Goal: Contribute content: Contribute content

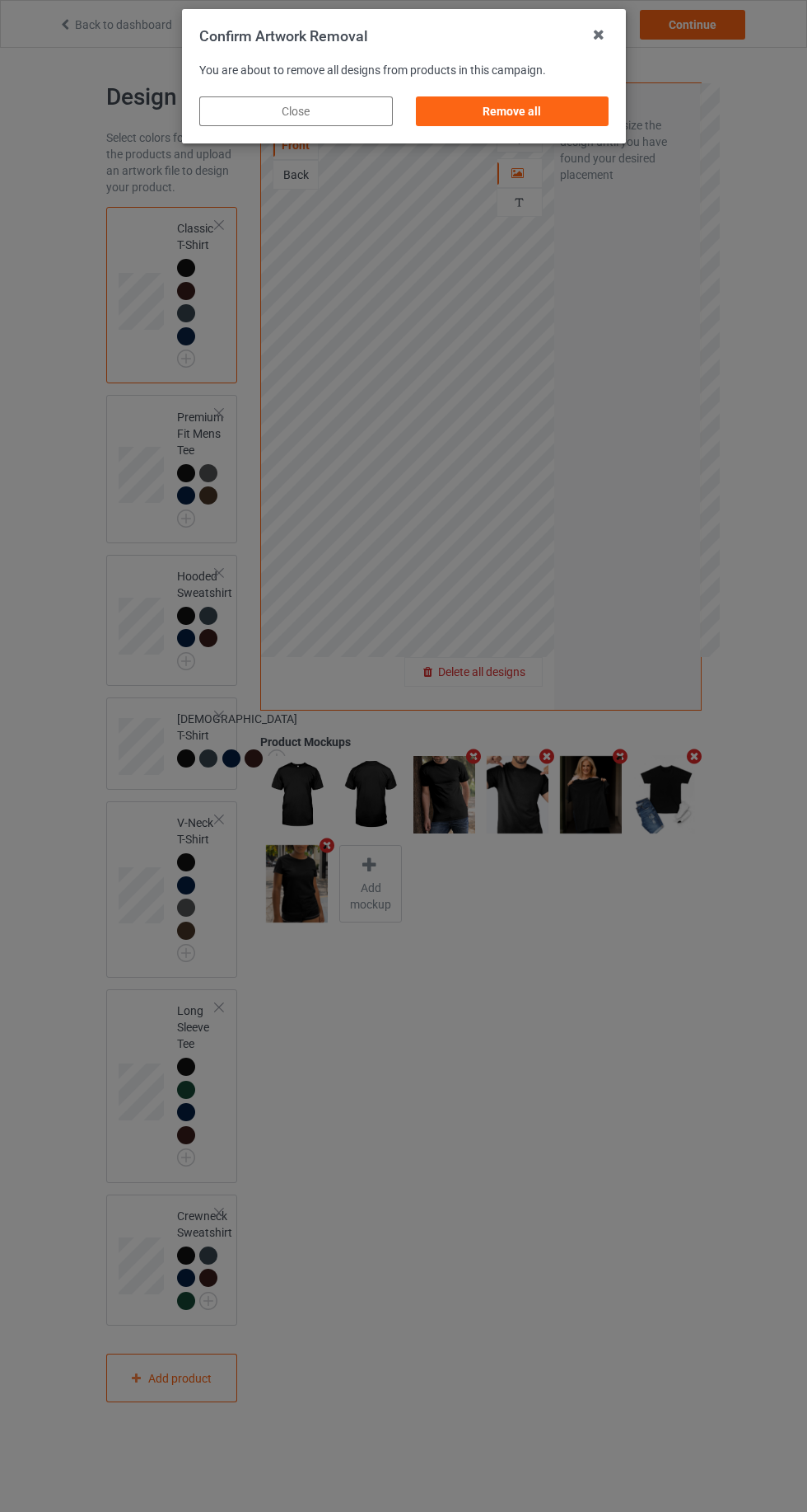
click at [552, 106] on div "Remove all" at bounding box center [512, 112] width 194 height 30
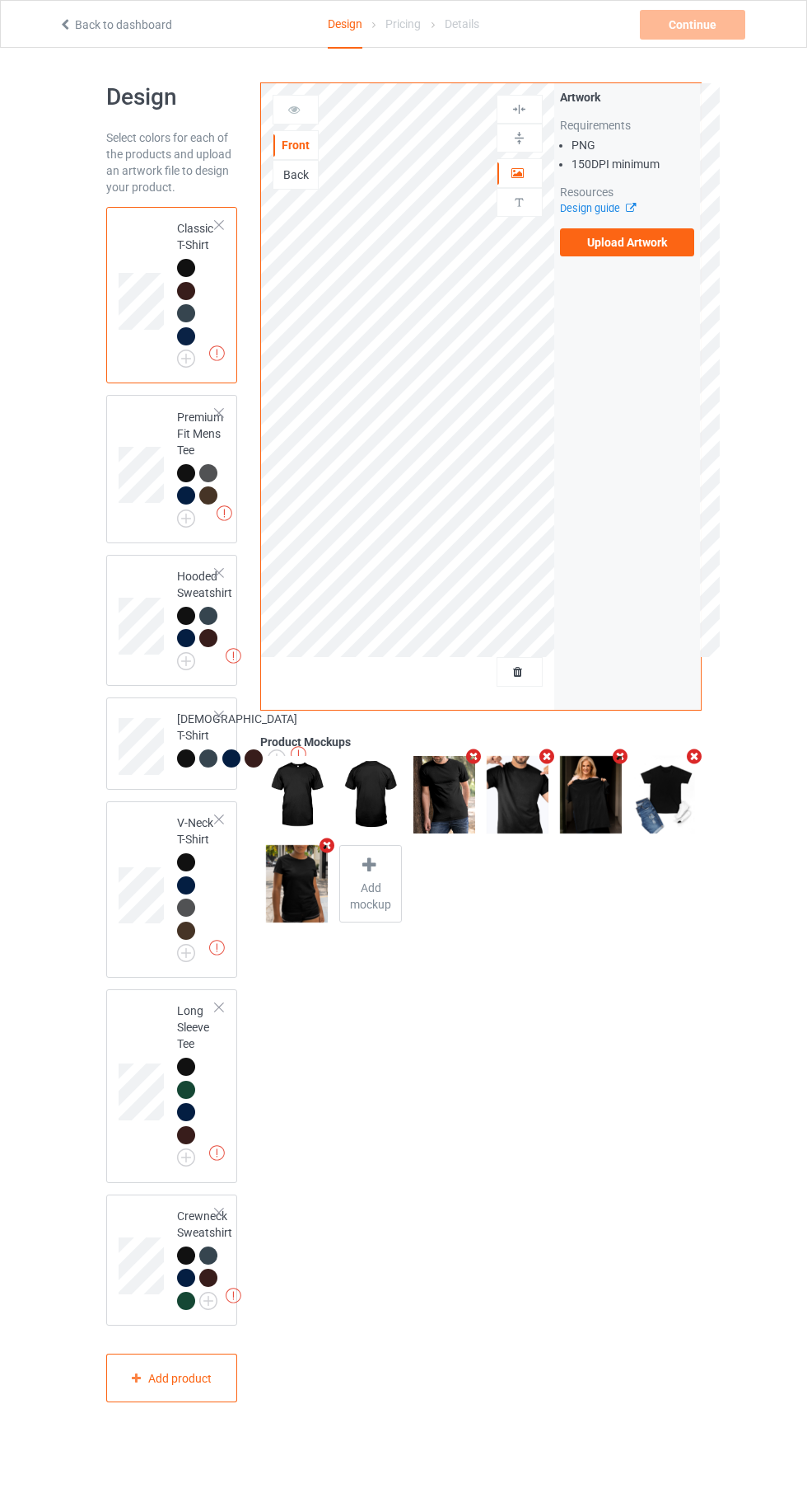
click at [652, 247] on label "Upload Artwork" at bounding box center [627, 242] width 135 height 28
click at [0, 0] on input "Upload Artwork" at bounding box center [0, 0] width 0 height 0
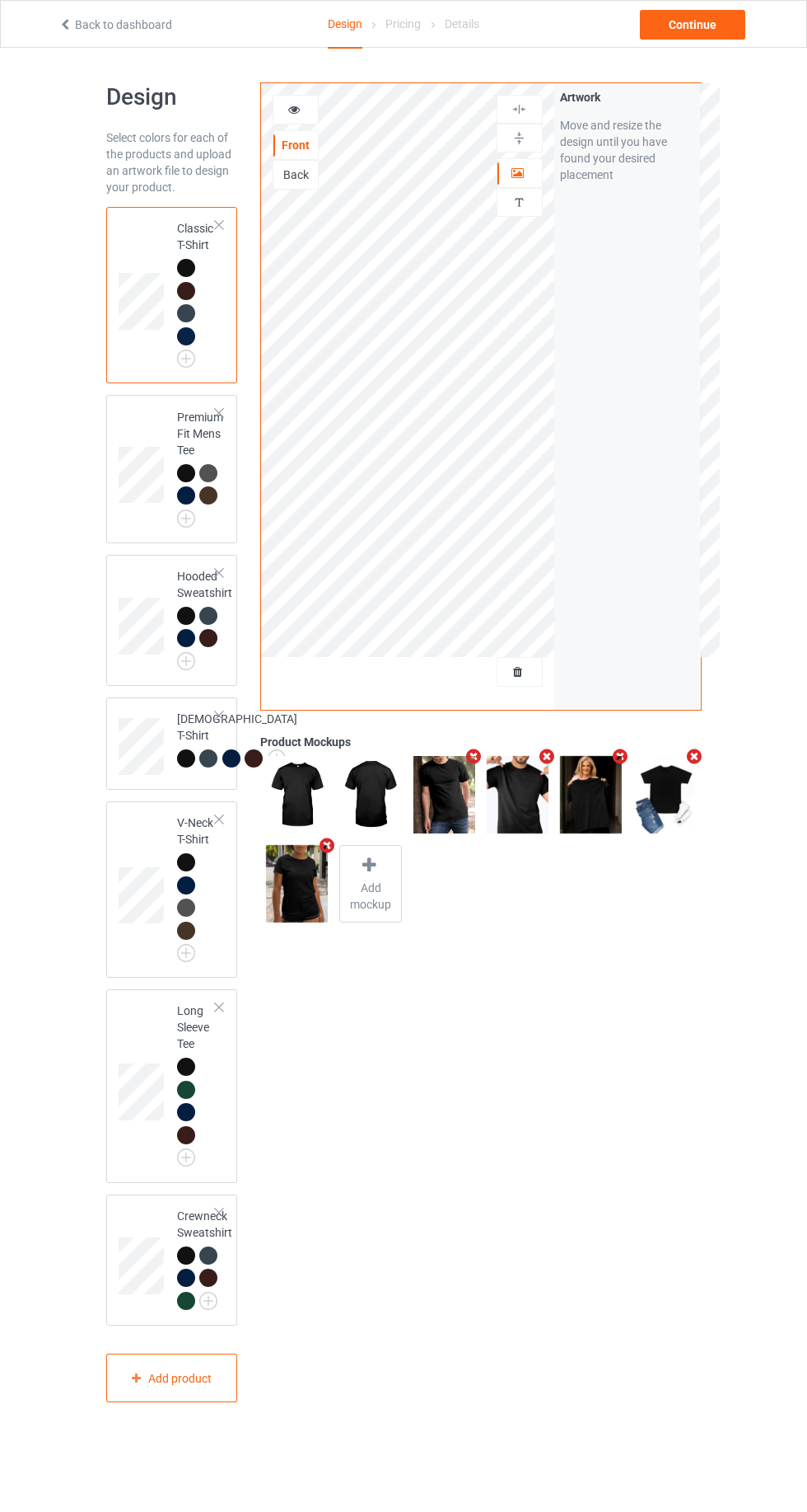
click at [539, 167] on div at bounding box center [520, 173] width 44 height 17
click at [705, 38] on div "Continue" at bounding box center [692, 25] width 106 height 30
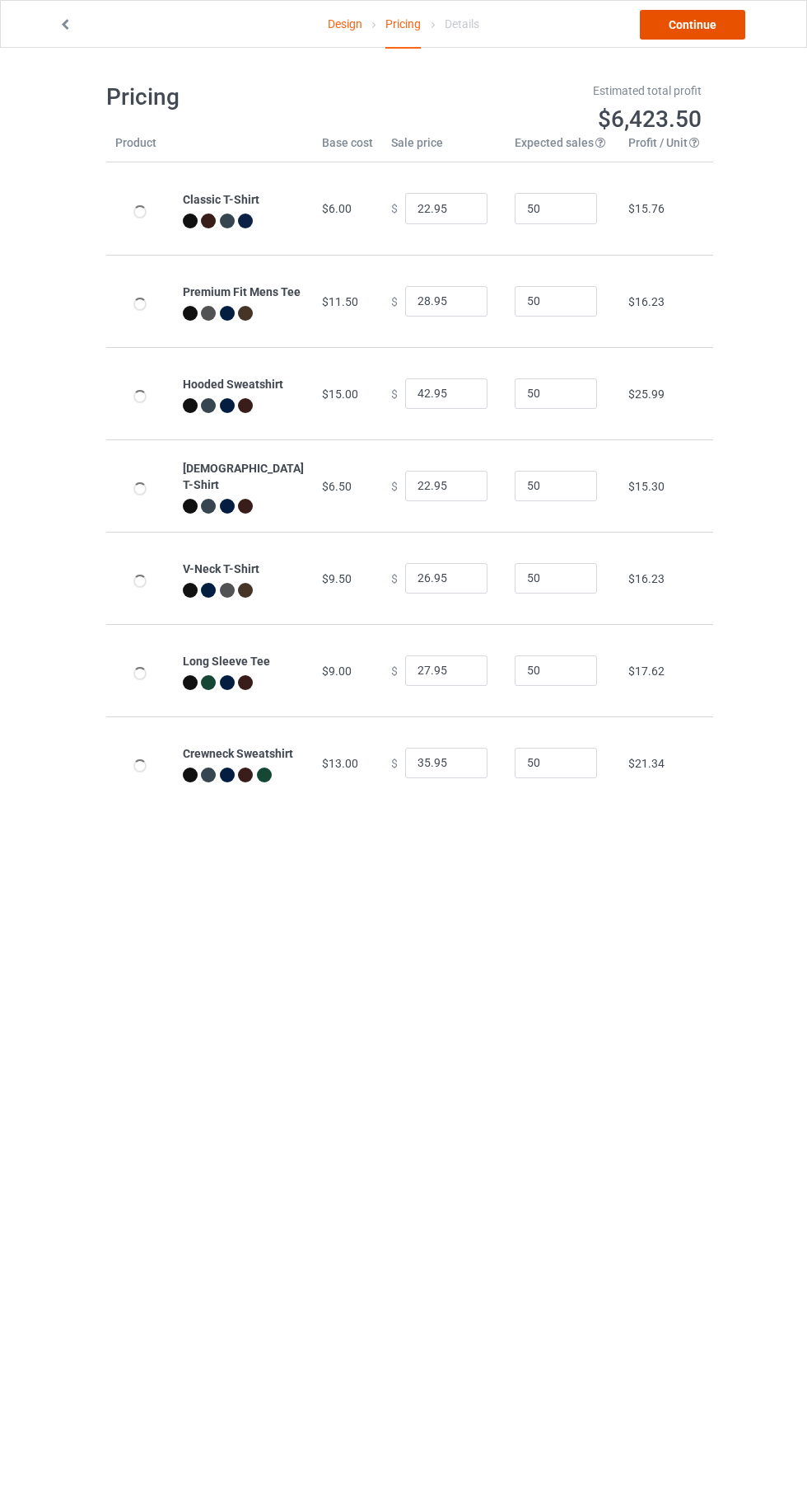
click at [711, 29] on link "Continue" at bounding box center [692, 25] width 106 height 30
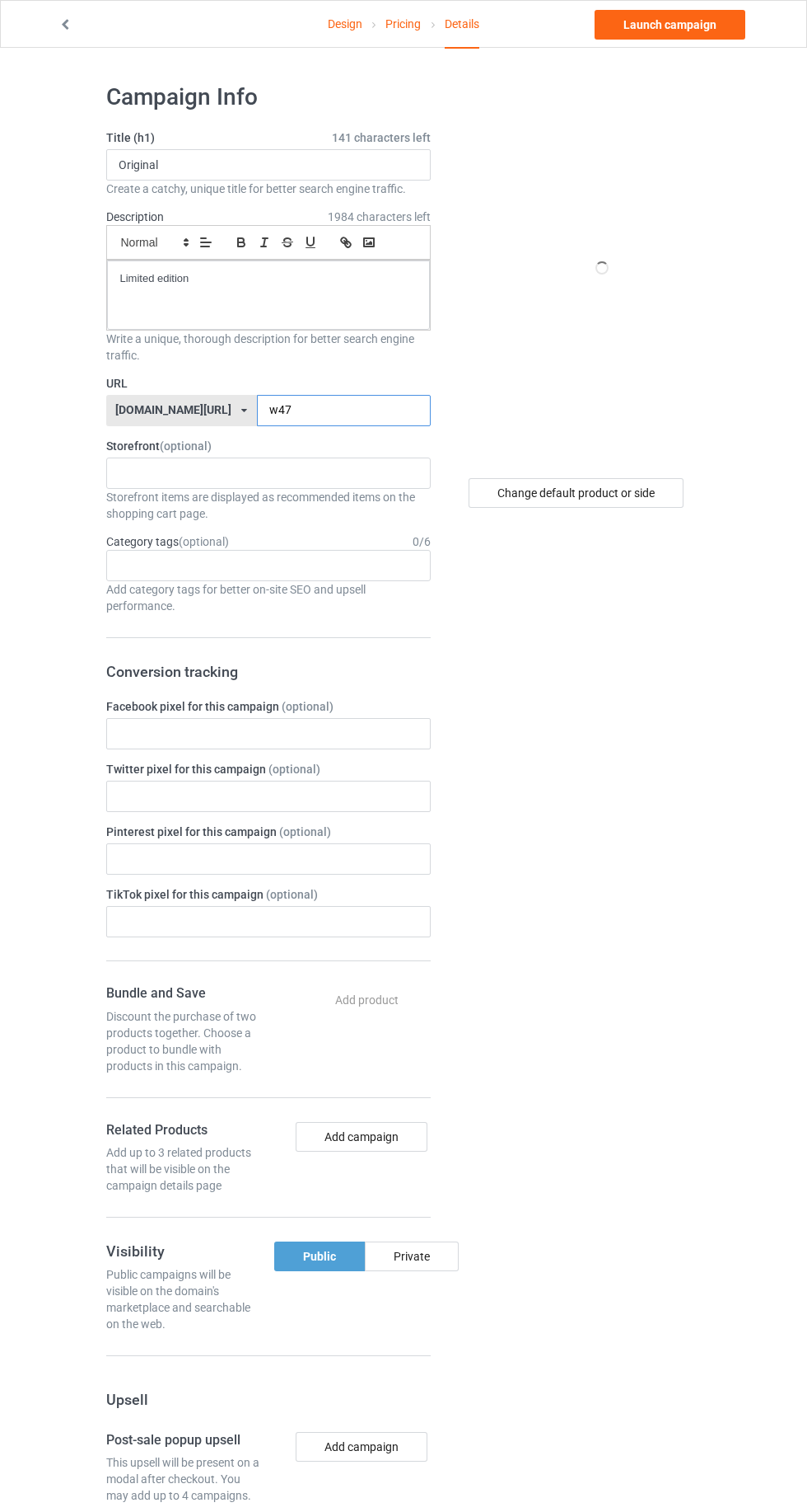
click at [327, 409] on input "w47" at bounding box center [344, 411] width 174 height 32
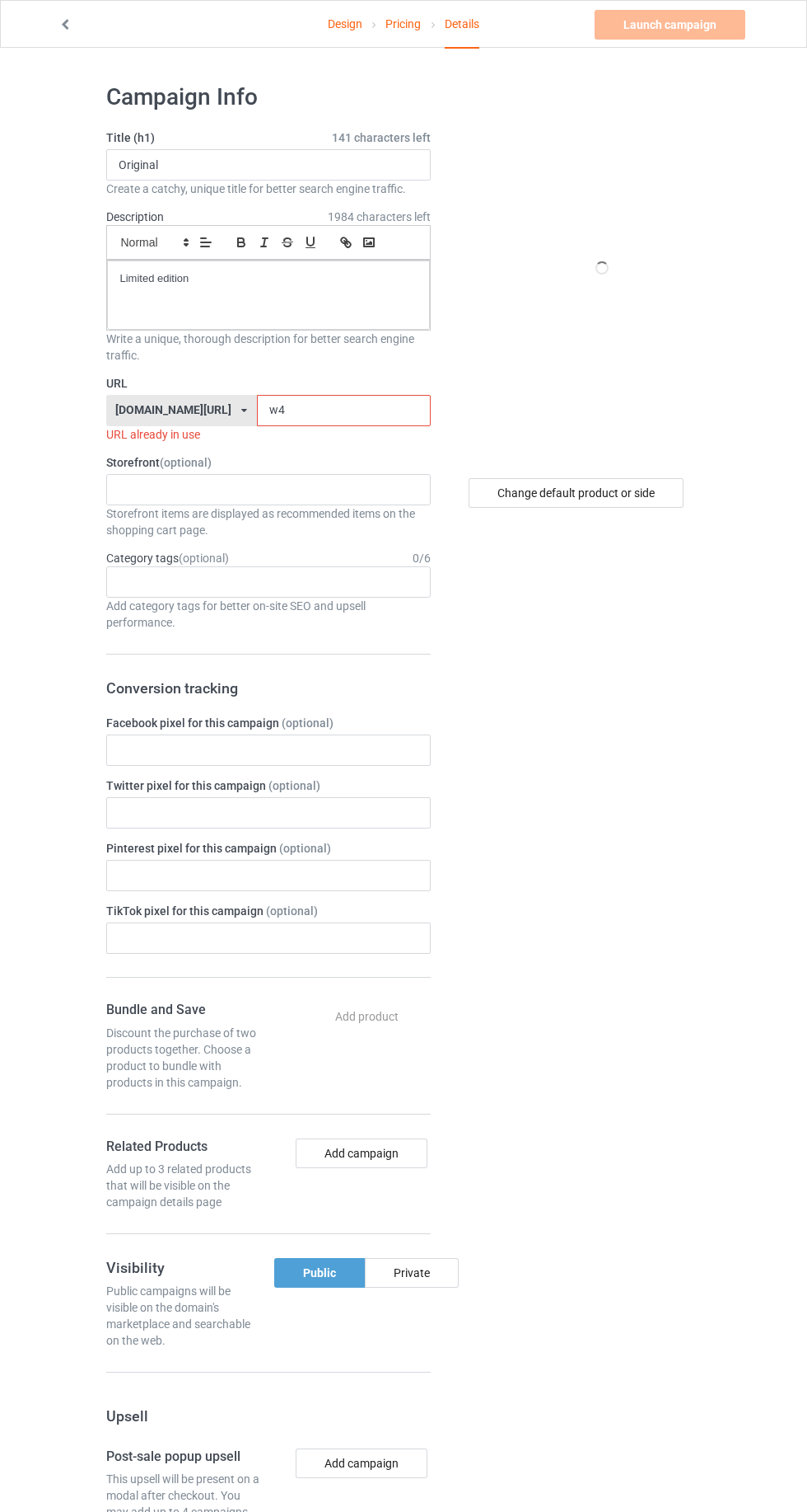
type input "w"
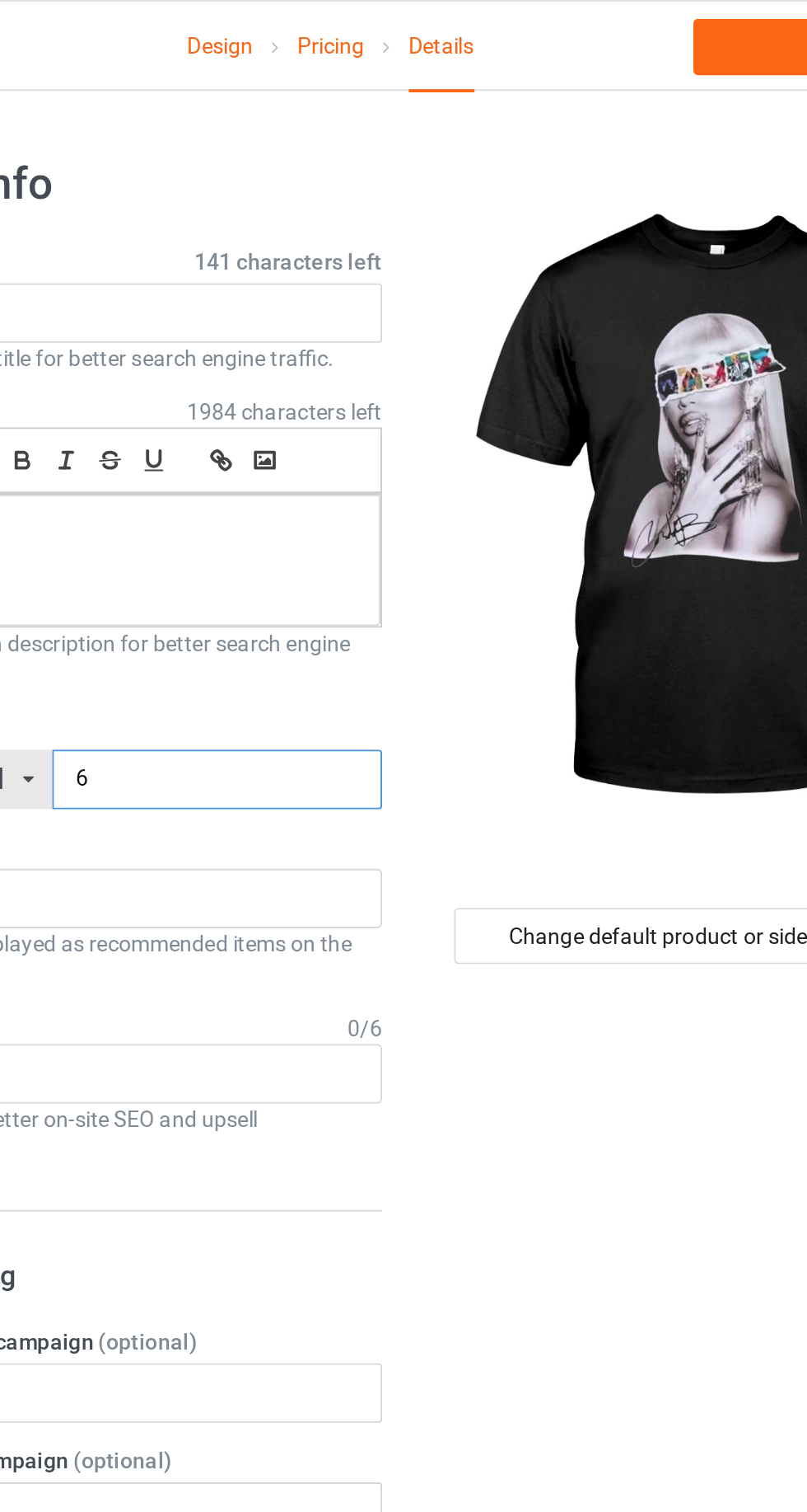
type input "69"
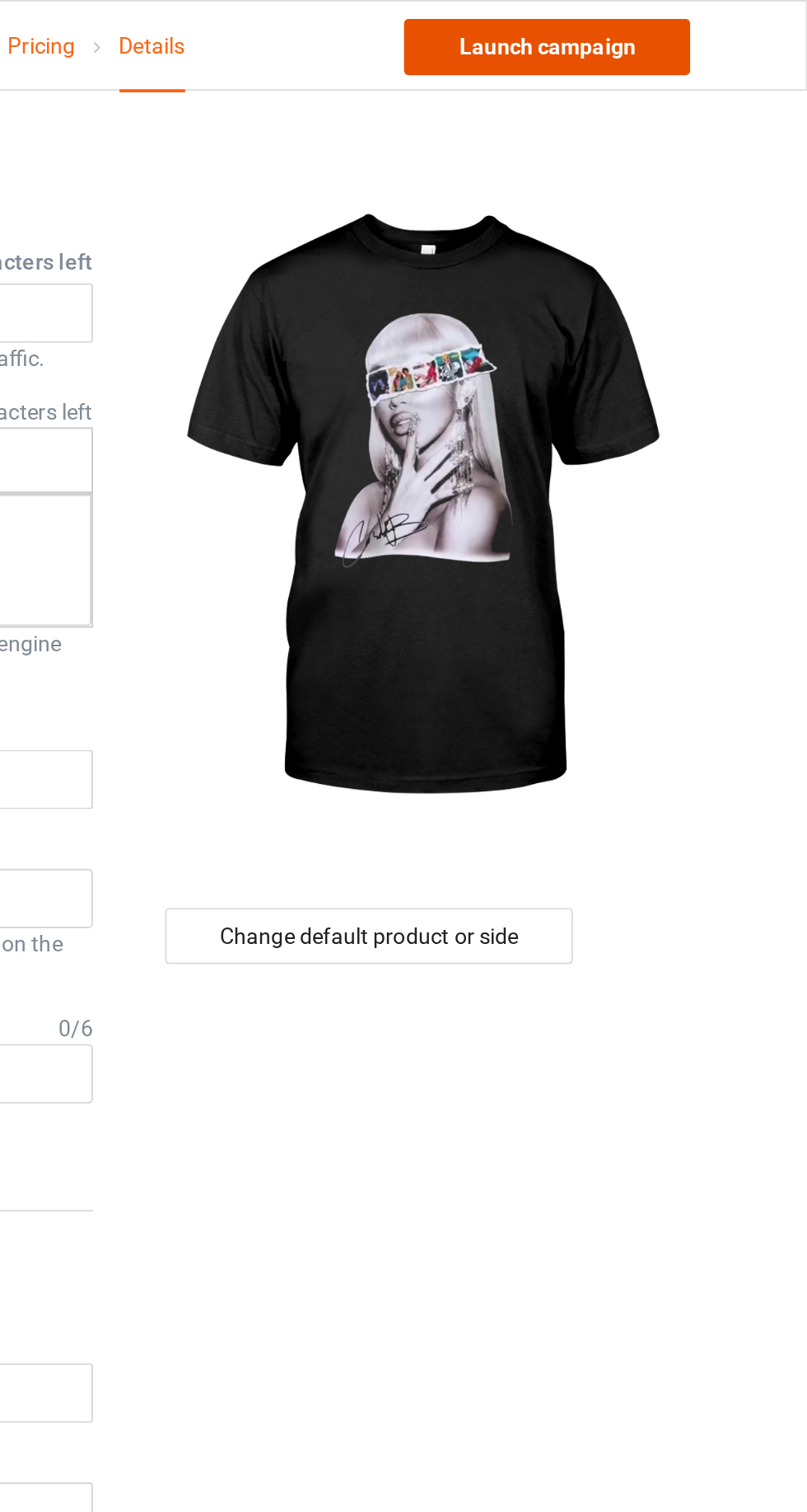
click at [675, 26] on link "Launch campaign" at bounding box center [670, 25] width 151 height 30
